Goal: Task Accomplishment & Management: Manage account settings

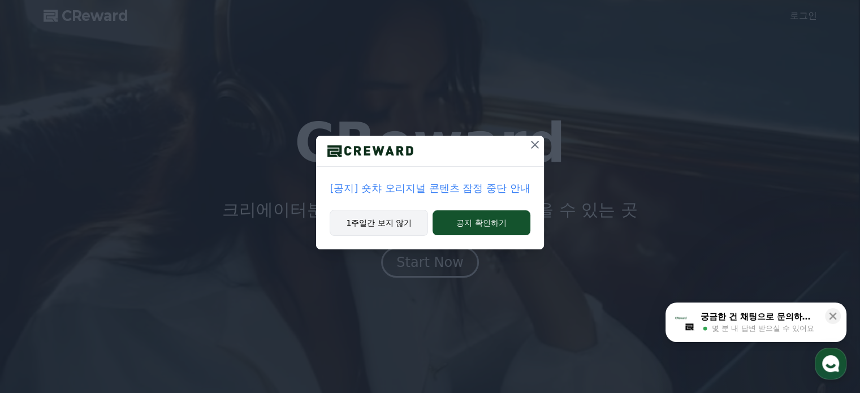
click at [418, 221] on button "1주일간 보지 않기" at bounding box center [379, 223] width 98 height 26
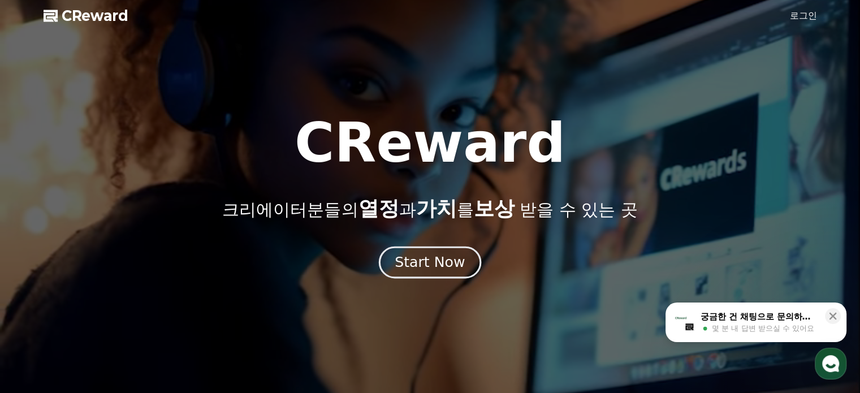
click at [437, 256] on div "Start Now" at bounding box center [430, 262] width 70 height 19
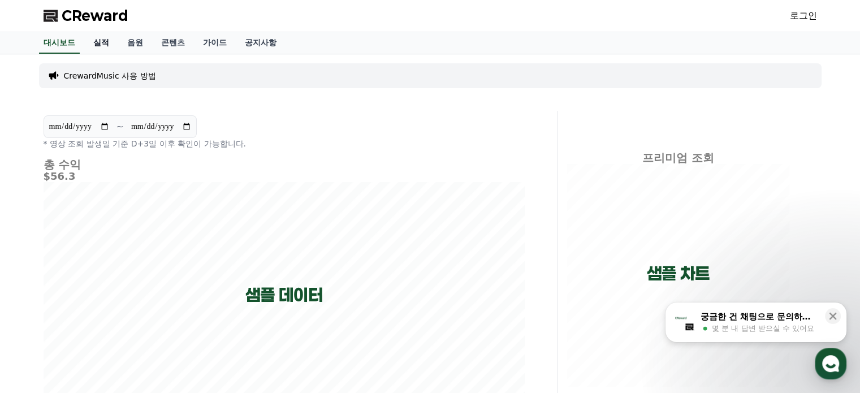
click at [104, 46] on link "실적" at bounding box center [101, 42] width 34 height 21
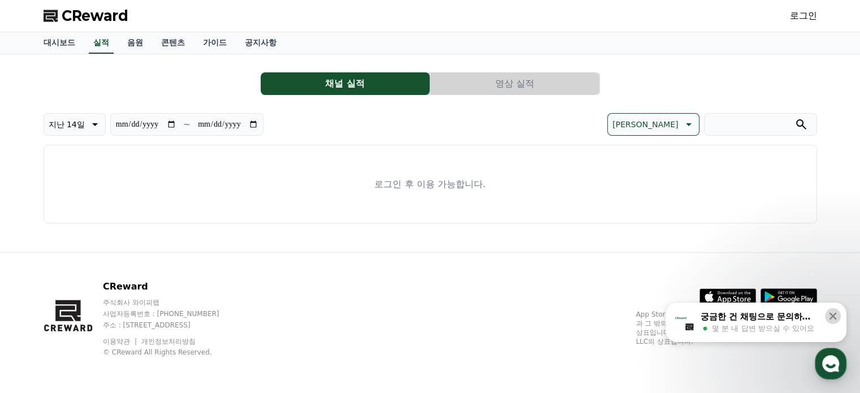
click at [831, 318] on icon at bounding box center [832, 316] width 7 height 7
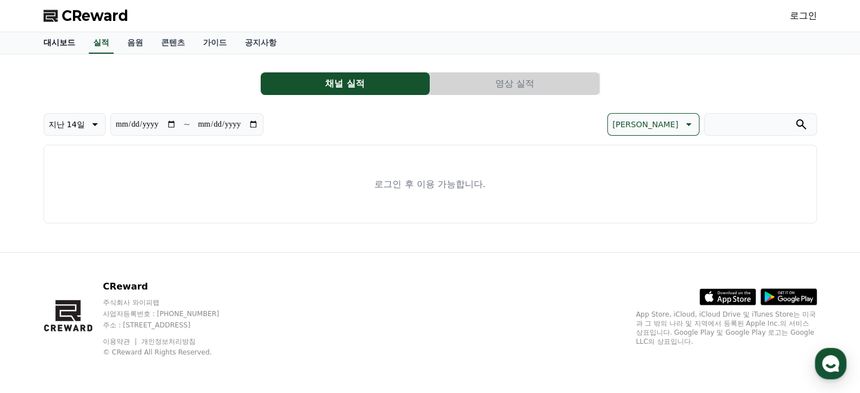
click at [58, 47] on link "대시보드" at bounding box center [59, 42] width 50 height 21
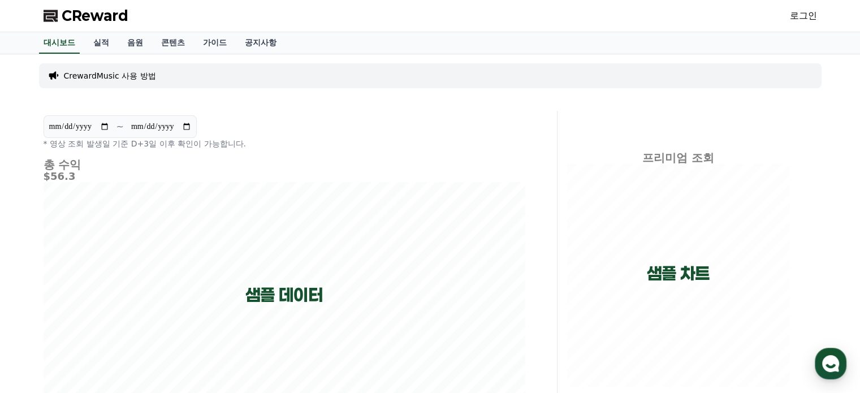
click at [813, 17] on link "로그인" at bounding box center [803, 16] width 27 height 14
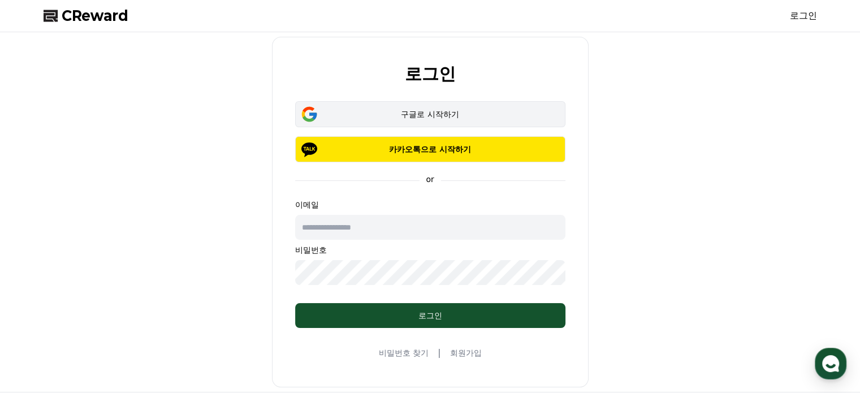
click at [462, 111] on div "구글로 시작하기" at bounding box center [429, 114] width 237 height 11
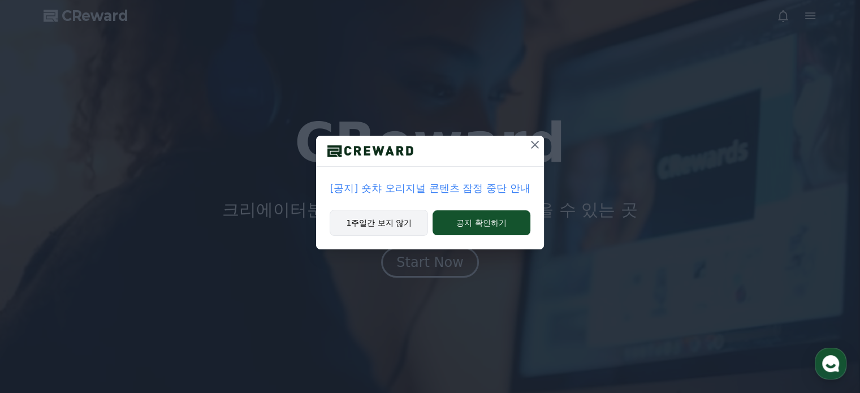
click at [405, 226] on button "1주일간 보지 않기" at bounding box center [379, 223] width 98 height 26
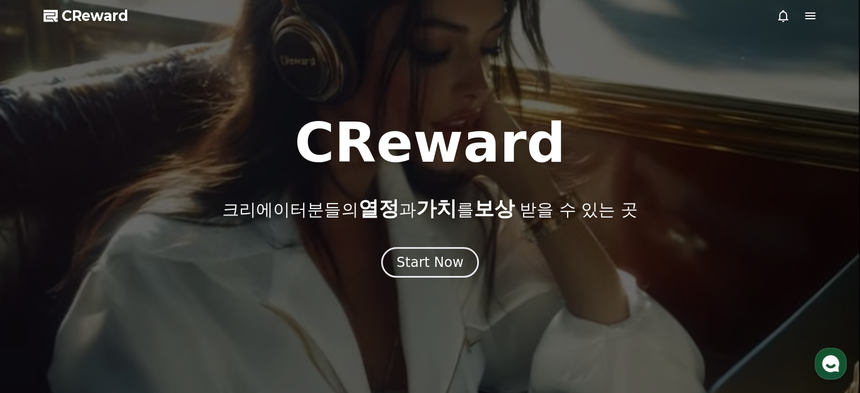
click at [814, 16] on icon at bounding box center [810, 16] width 14 height 14
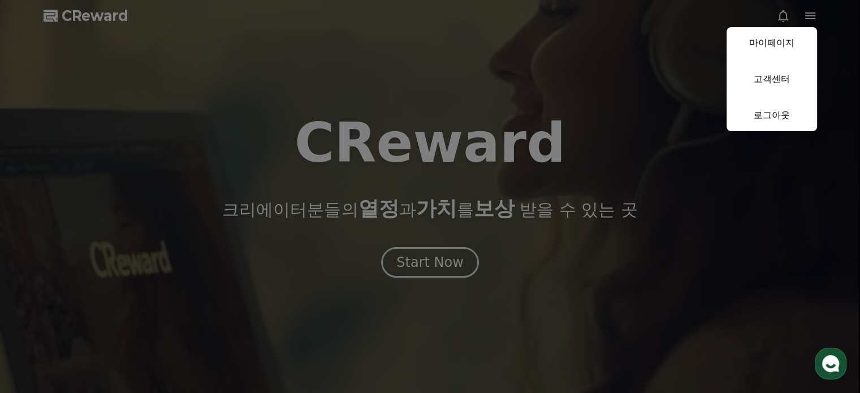
click at [779, 42] on link "마이페이지" at bounding box center [771, 43] width 90 height 32
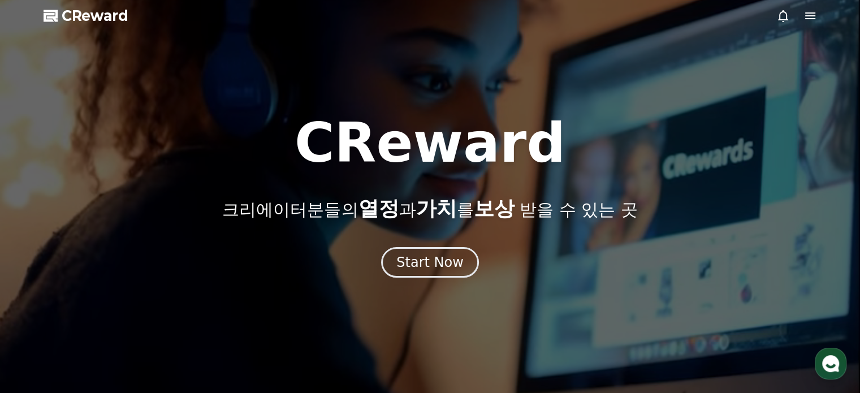
select select "**********"
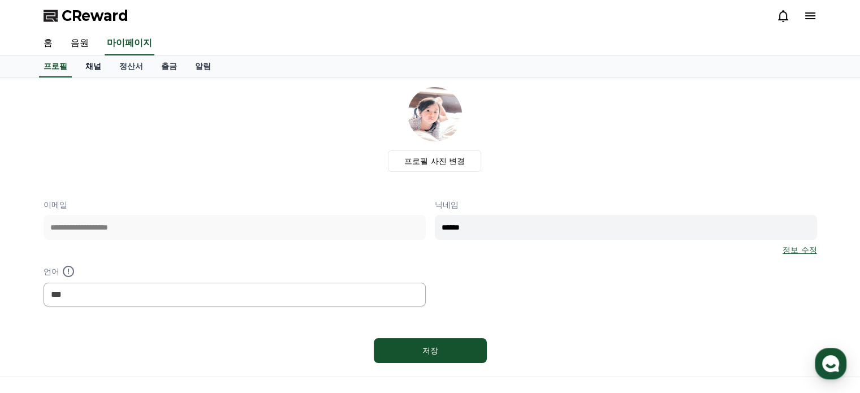
click at [96, 67] on link "채널" at bounding box center [93, 66] width 34 height 21
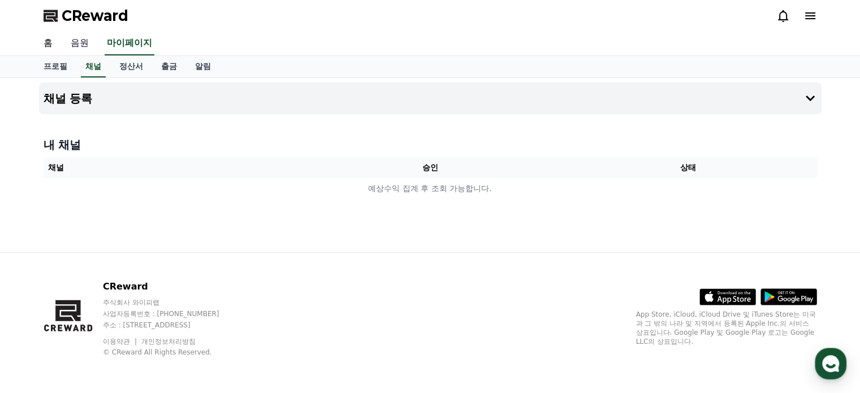
click at [77, 44] on link "음원" at bounding box center [80, 44] width 36 height 24
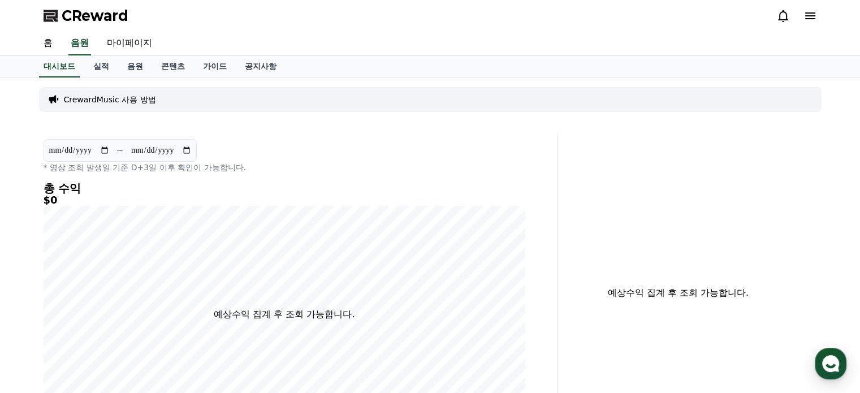
click at [111, 119] on div "**********" at bounding box center [429, 306] width 791 height 456
click at [114, 98] on p "CrewardMusic 사용 방법" at bounding box center [110, 99] width 92 height 11
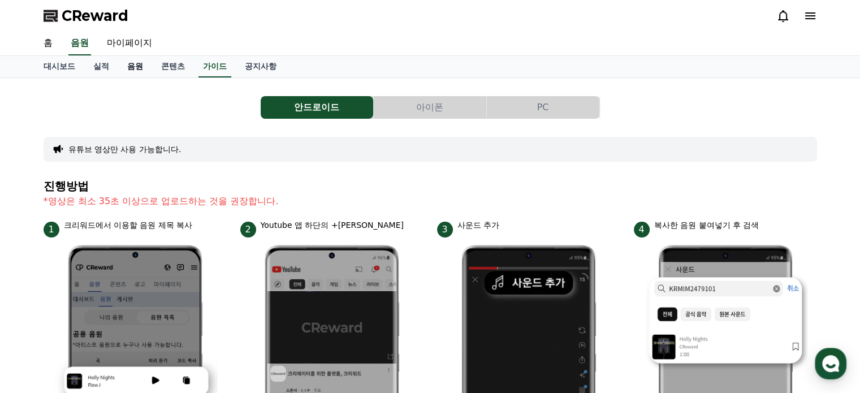
click at [133, 64] on link "음원" at bounding box center [135, 66] width 34 height 21
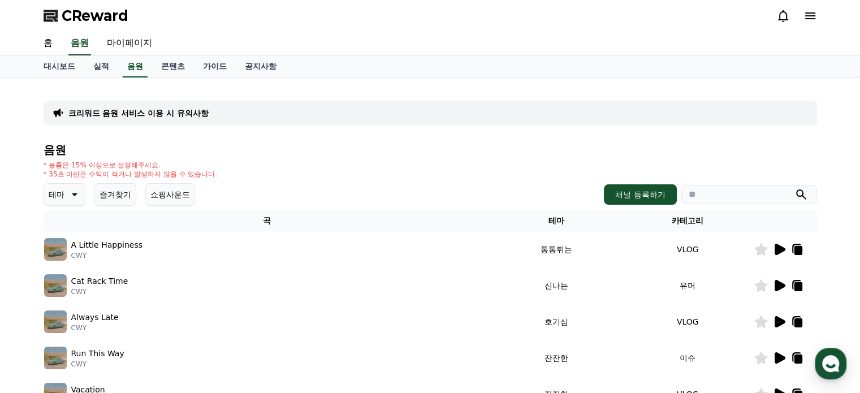
click at [780, 250] on icon at bounding box center [779, 249] width 11 height 11
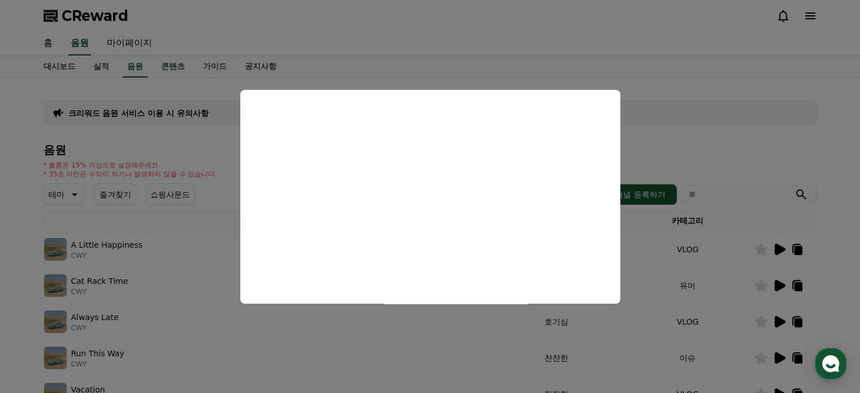
click at [683, 148] on button "close modal" at bounding box center [430, 196] width 860 height 393
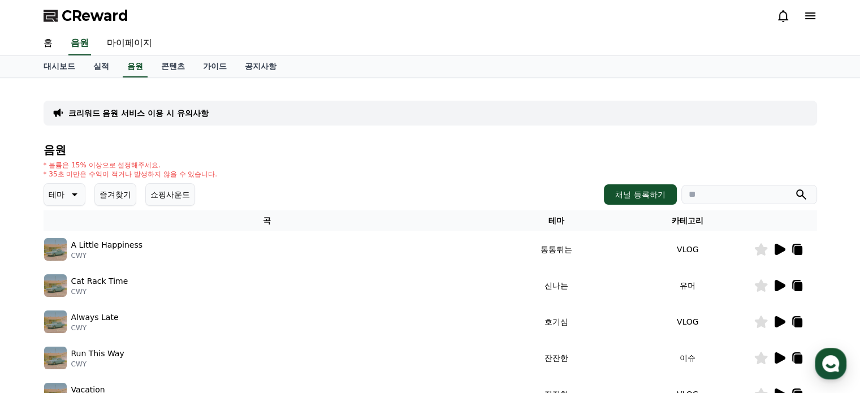
click at [800, 248] on icon at bounding box center [798, 250] width 8 height 9
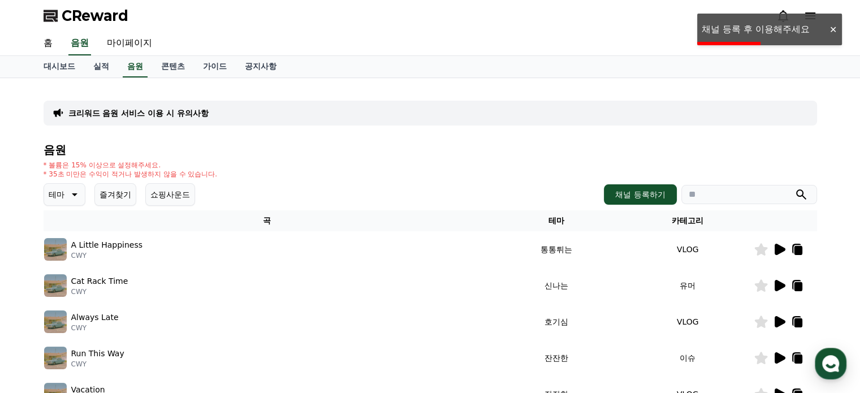
click at [830, 32] on div at bounding box center [833, 29] width 18 height 11
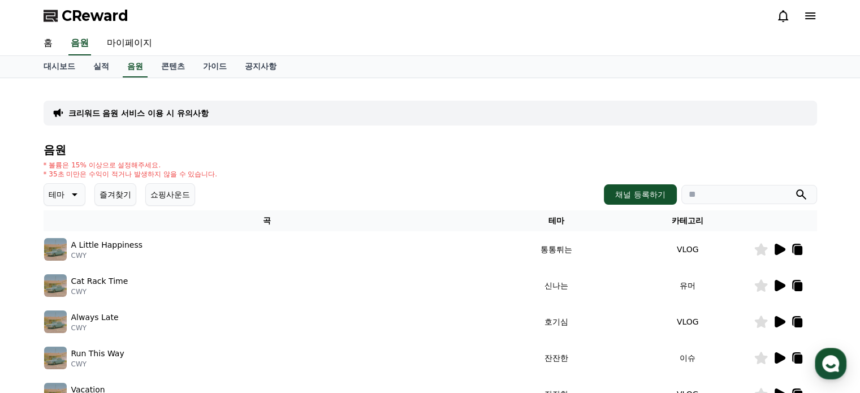
click at [814, 12] on icon at bounding box center [810, 15] width 10 height 7
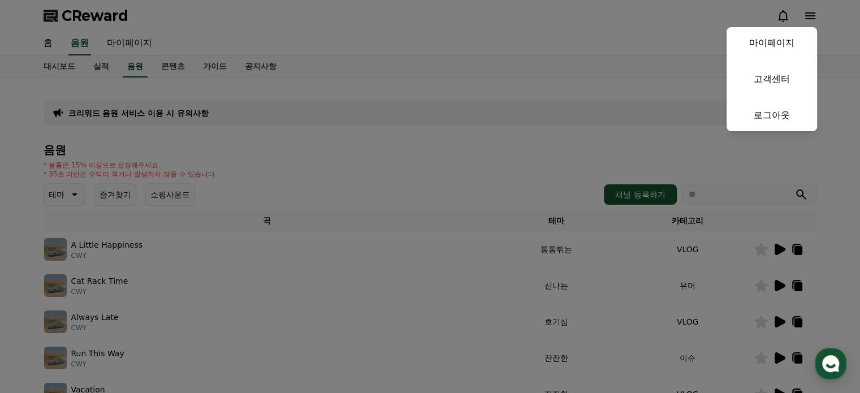
click at [784, 47] on link "마이페이지" at bounding box center [771, 43] width 90 height 32
select select "**********"
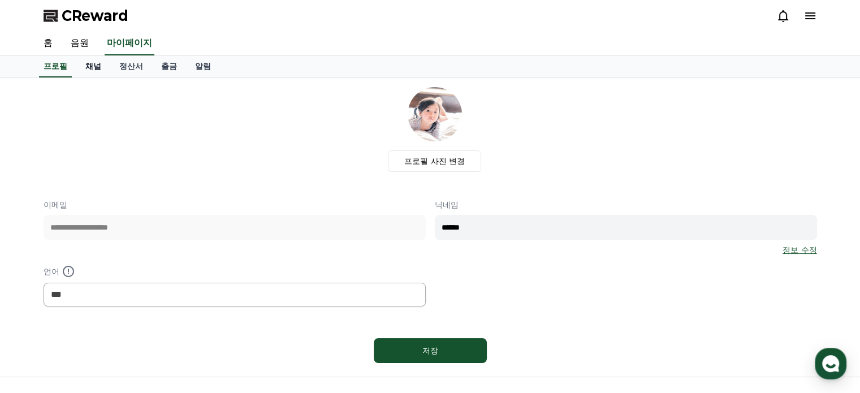
click at [99, 64] on link "채널" at bounding box center [93, 66] width 34 height 21
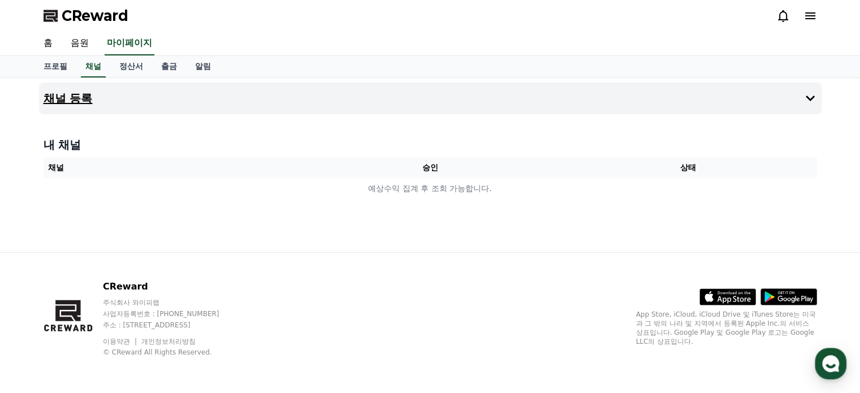
click at [815, 96] on icon at bounding box center [810, 99] width 14 height 14
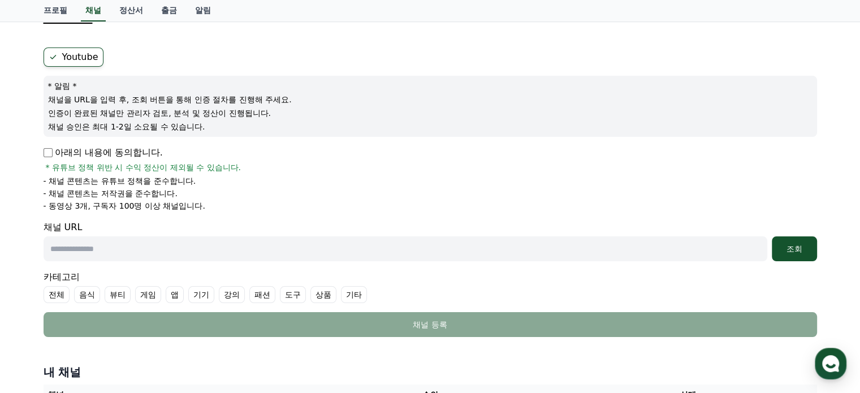
scroll to position [113, 0]
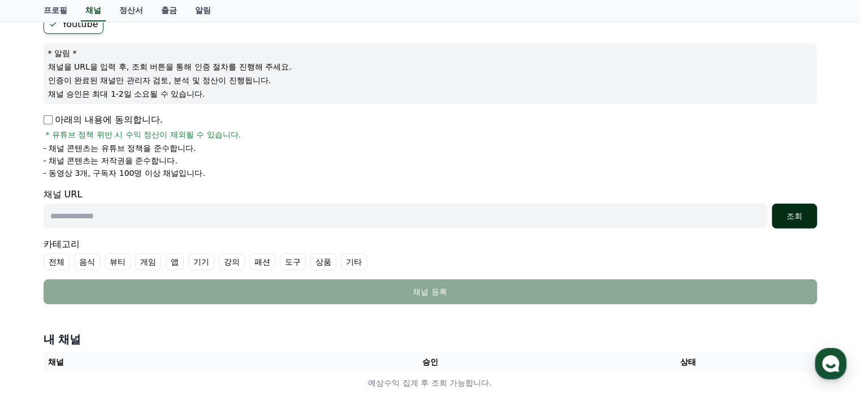
click at [794, 221] on button "조회" at bounding box center [794, 215] width 45 height 25
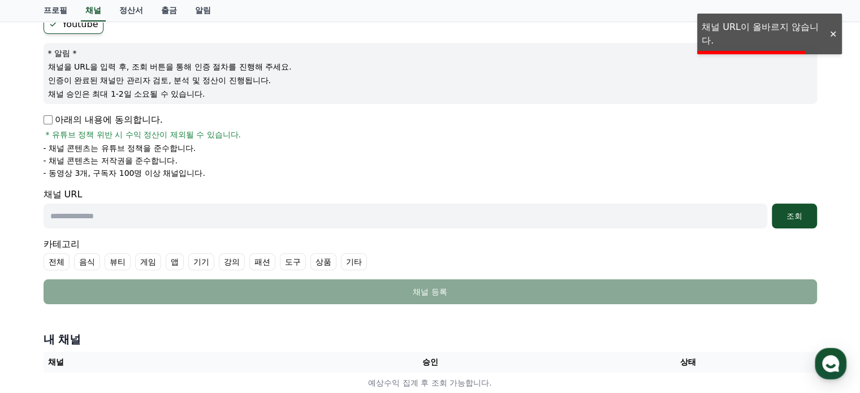
click at [834, 36] on div at bounding box center [833, 34] width 18 height 11
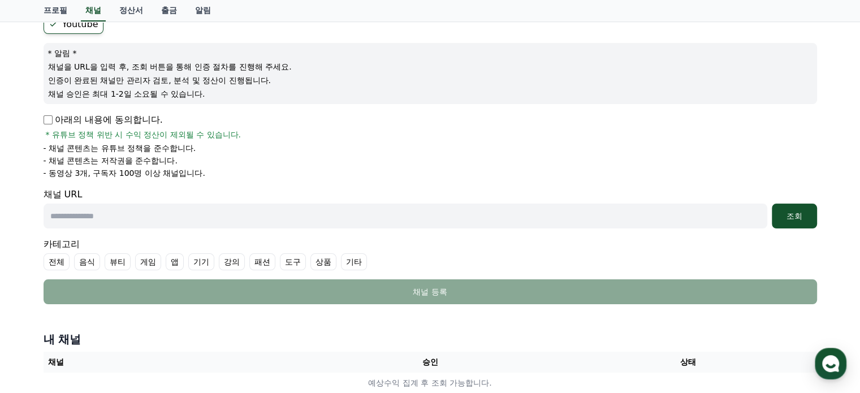
click at [181, 221] on input "text" at bounding box center [406, 215] width 724 height 25
